Goal: Information Seeking & Learning: Find specific fact

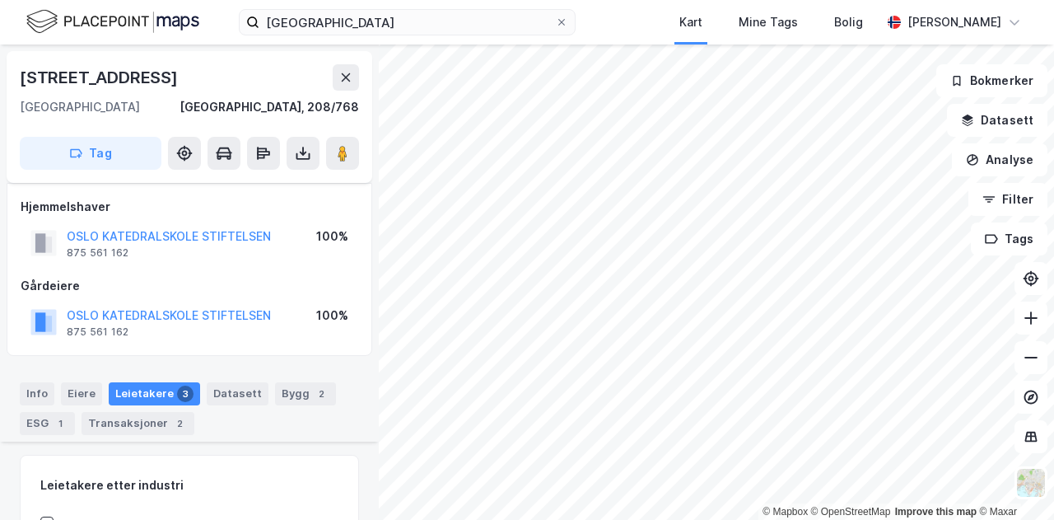
scroll to position [231, 0]
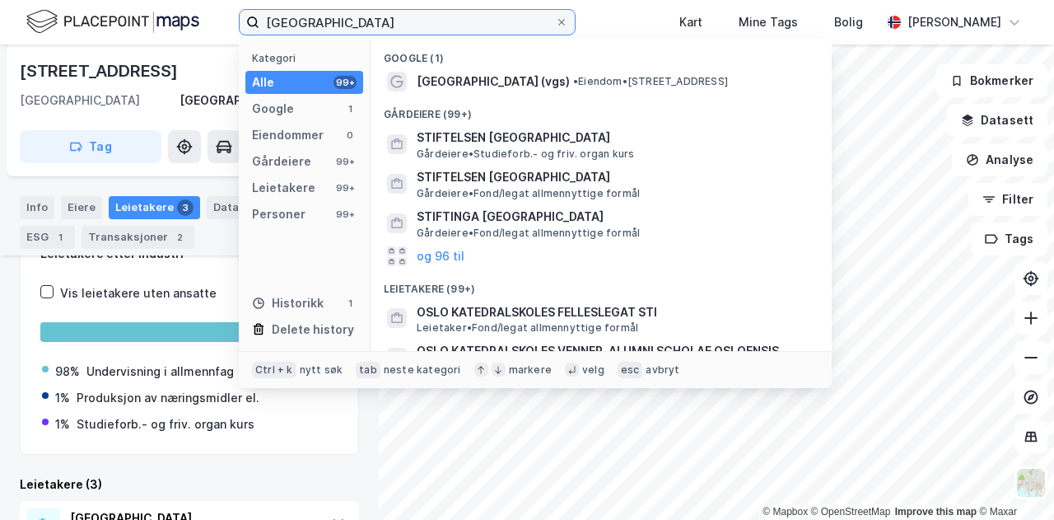
drag, startPoint x: 408, startPoint y: 25, endPoint x: 213, endPoint y: 16, distance: 194.6
click at [213, 16] on div "oslo katedralskole Kategori Alle 99+ Google 1 Eiendommer 0 Gårdeiere 99+ Leieta…" at bounding box center [527, 22] width 1054 height 44
paste input "[STREET_ADDRESS]"
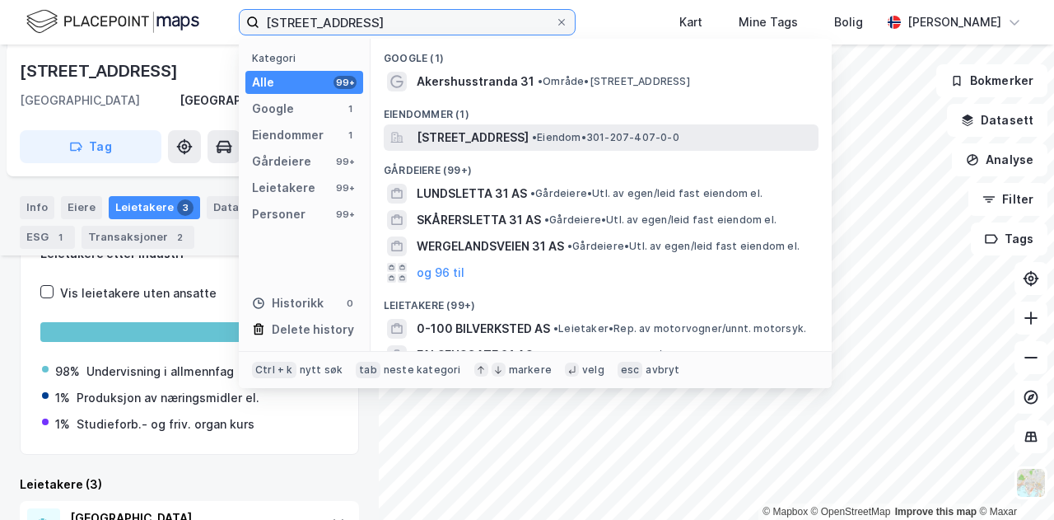
type input "[STREET_ADDRESS]"
click at [529, 138] on span "[STREET_ADDRESS]" at bounding box center [473, 138] width 112 height 20
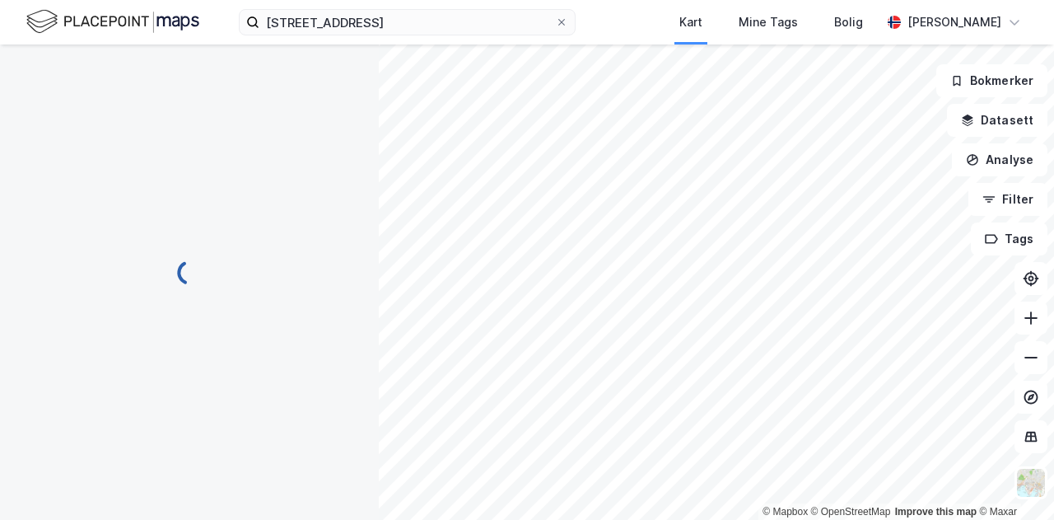
scroll to position [231, 0]
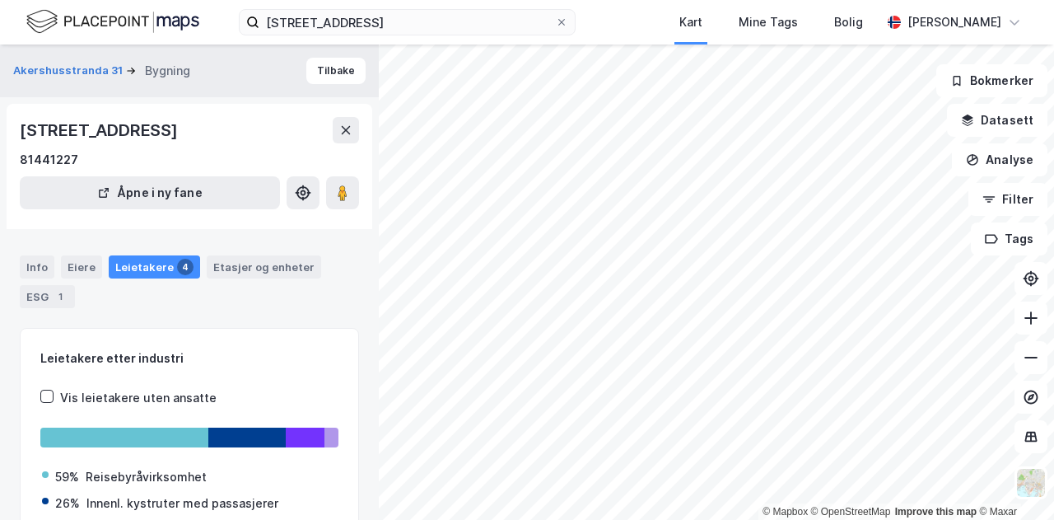
click at [132, 260] on div "Leietakere 4" at bounding box center [154, 266] width 91 height 23
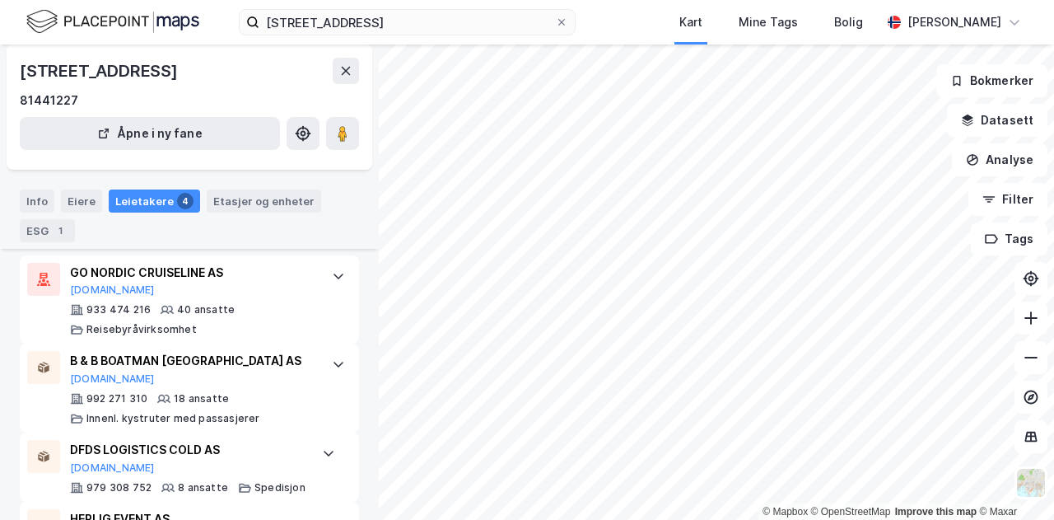
scroll to position [398, 0]
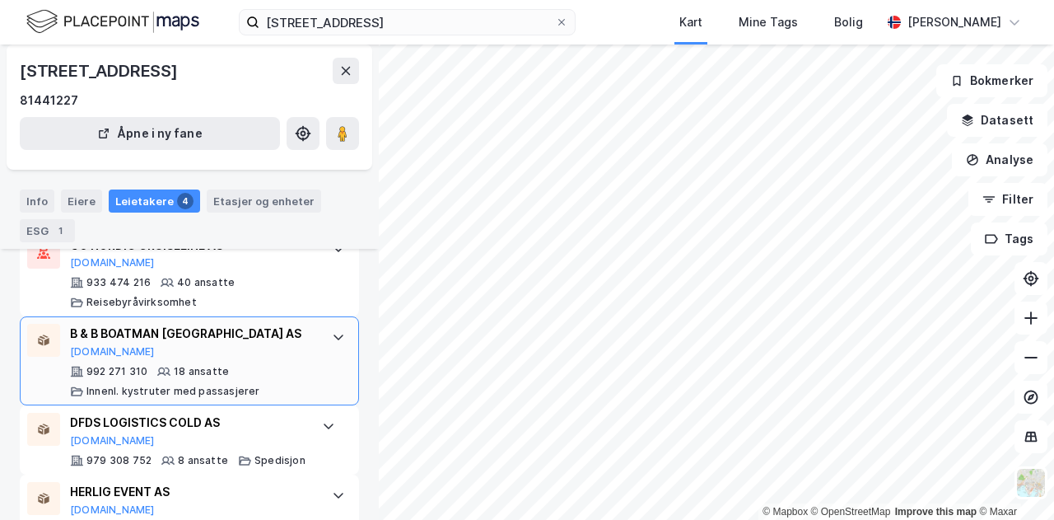
click at [334, 334] on div at bounding box center [338, 337] width 26 height 26
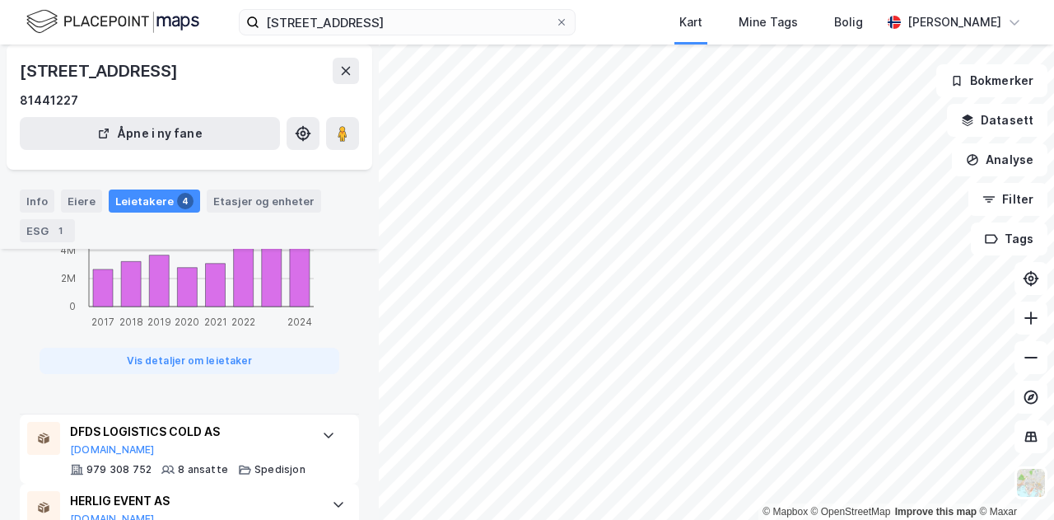
scroll to position [1239, 0]
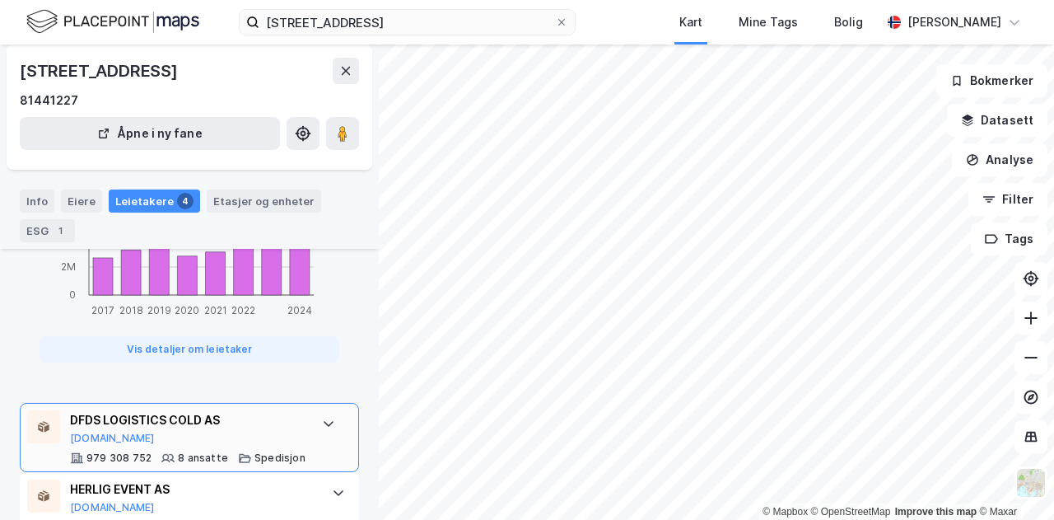
click at [302, 431] on div "DFDS LOGISTICS COLD AS [DOMAIN_NAME] 979 308 752 8 ansatte Spedisjon" at bounding box center [189, 437] width 339 height 69
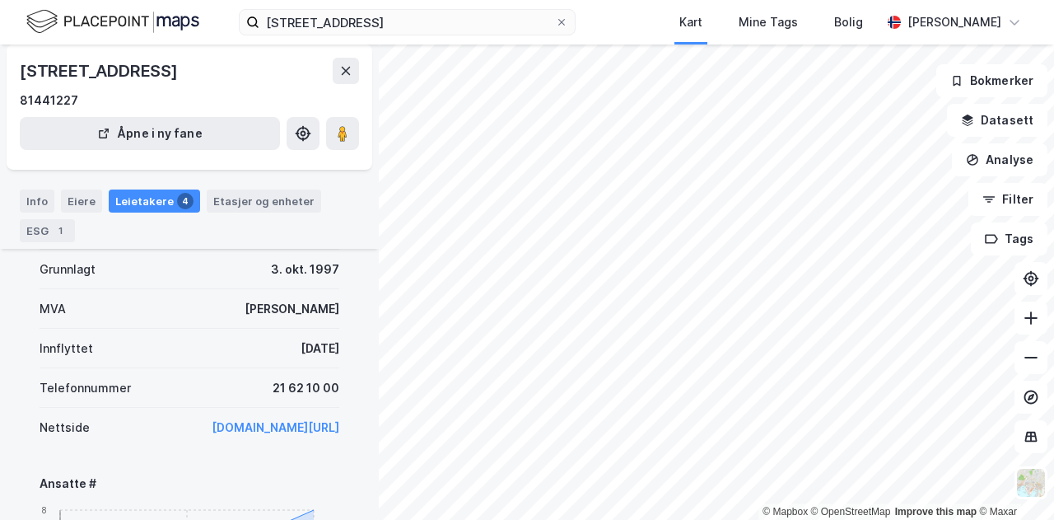
scroll to position [631, 0]
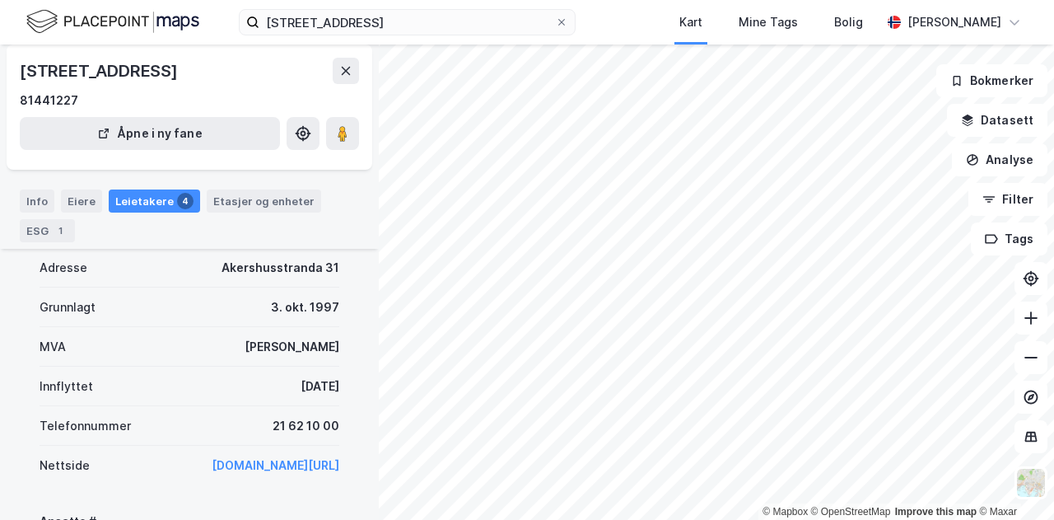
click at [660, 15] on div "[STREET_ADDRESS] Kart Mine Tags Bolig [PERSON_NAME]" at bounding box center [527, 22] width 1054 height 44
click at [239, 461] on link "[DOMAIN_NAME][URL]" at bounding box center [276, 465] width 128 height 14
